Goal: Transaction & Acquisition: Purchase product/service

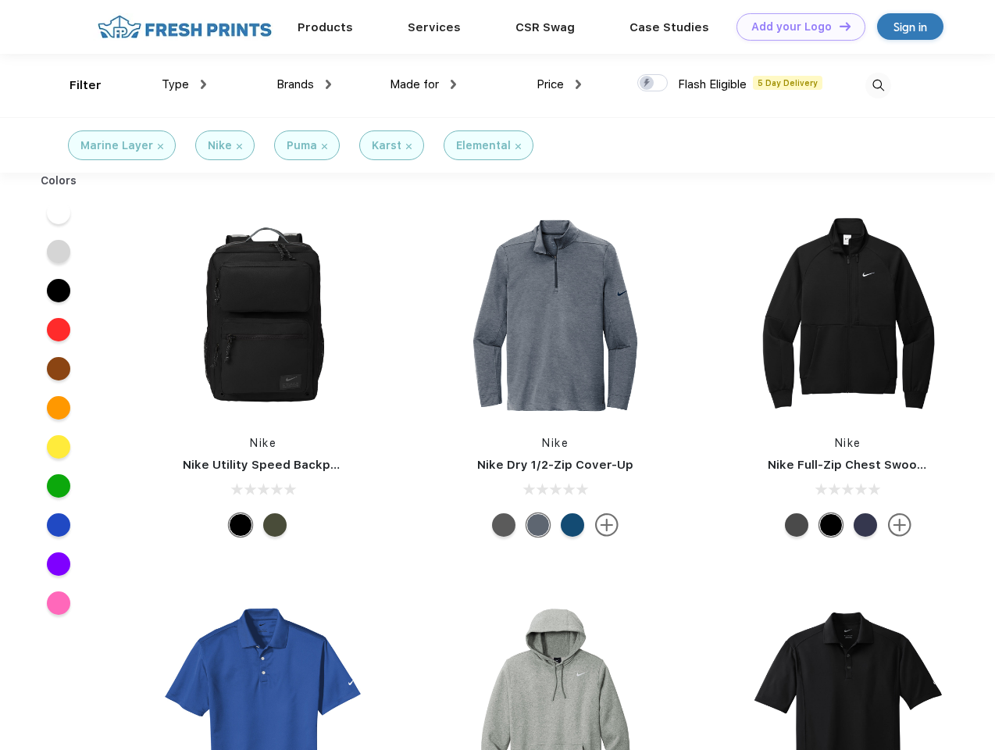
click at [795, 27] on link "Add your Logo Design Tool" at bounding box center [800, 26] width 129 height 27
click at [0, 0] on div "Design Tool" at bounding box center [0, 0] width 0 height 0
click at [838, 26] on link "Add your Logo Design Tool" at bounding box center [800, 26] width 129 height 27
click at [75, 85] on div "Filter" at bounding box center [85, 86] width 32 height 18
click at [184, 84] on span "Type" at bounding box center [175, 84] width 27 height 14
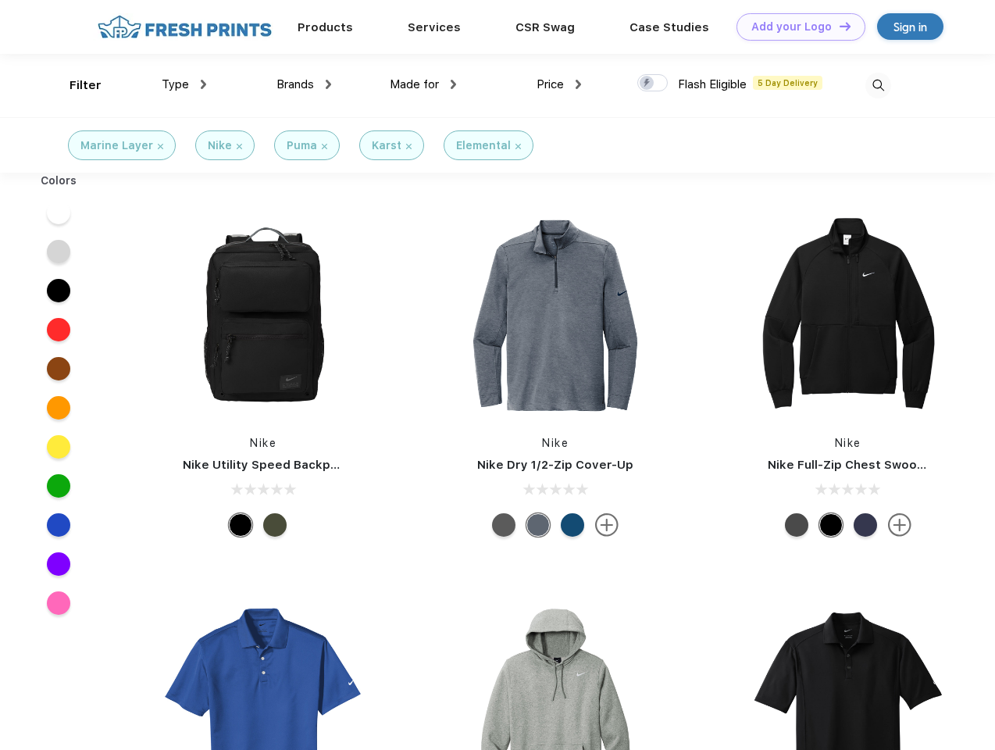
click at [304, 84] on span "Brands" at bounding box center [294, 84] width 37 height 14
click at [423, 84] on span "Made for" at bounding box center [414, 84] width 49 height 14
click at [559, 84] on span "Price" at bounding box center [549, 84] width 27 height 14
click at [653, 84] on div at bounding box center [652, 82] width 30 height 17
click at [647, 84] on input "checkbox" at bounding box center [642, 78] width 10 height 10
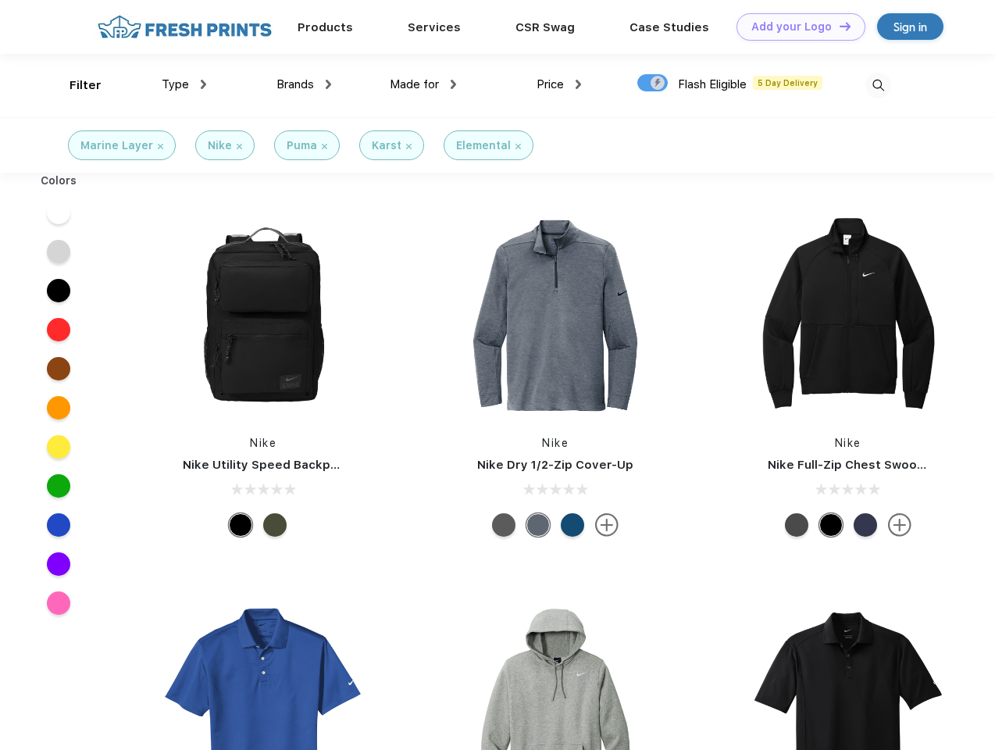
click at [878, 85] on img at bounding box center [878, 86] width 26 height 26
